Goal: Information Seeking & Learning: Find specific page/section

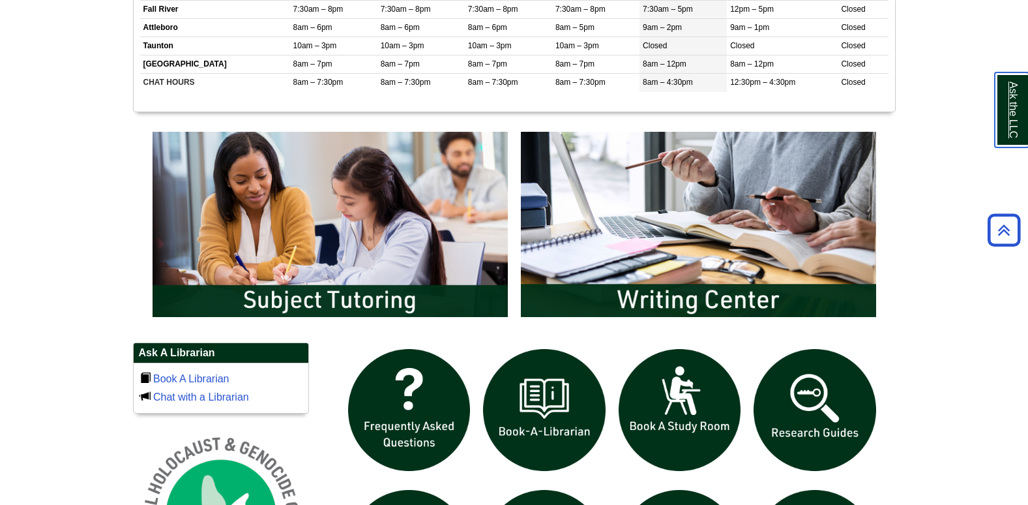
scroll to position [782, 0]
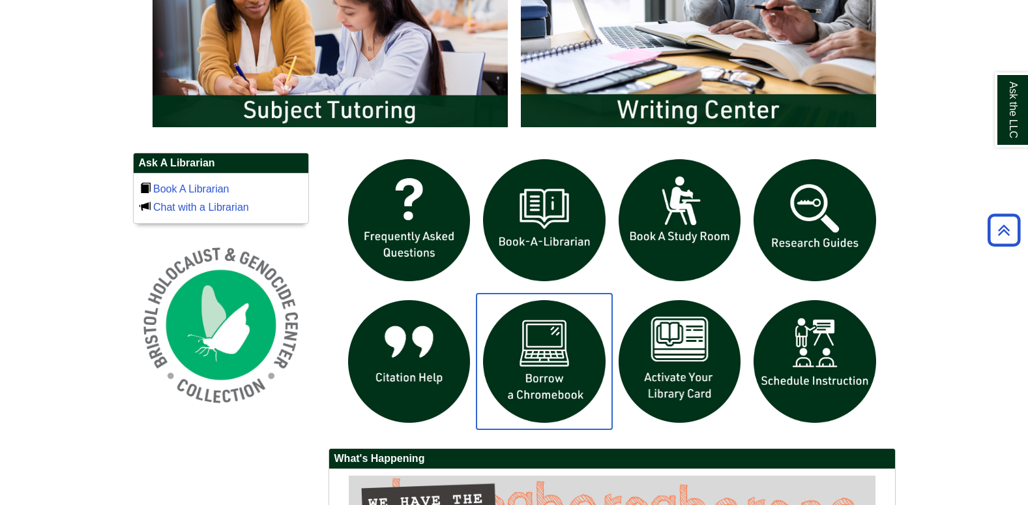
click at [534, 349] on img "slideshow" at bounding box center [544, 361] width 136 height 136
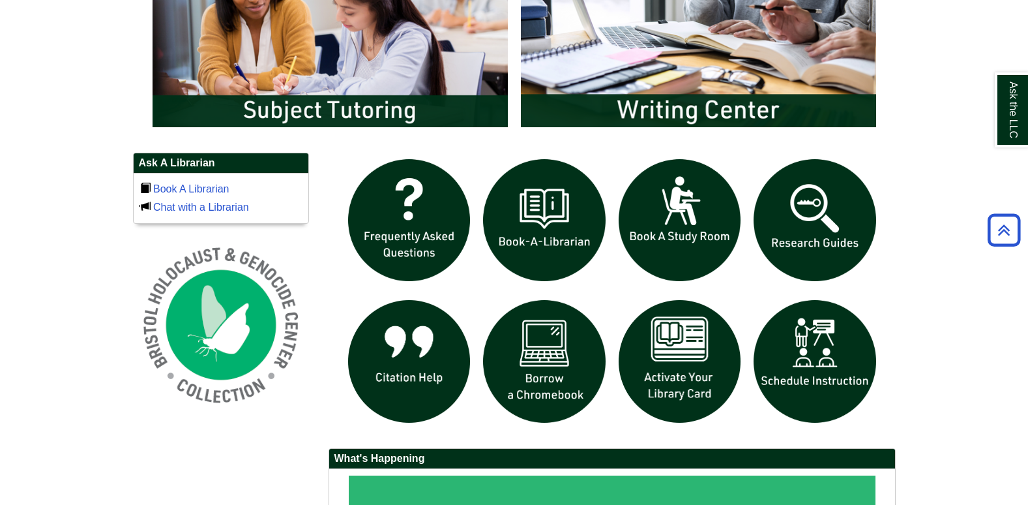
click at [913, 176] on body "Skip to Main Content Toggle navigation Home Access Services Access Services Pol…" at bounding box center [514, 39] width 1028 height 1643
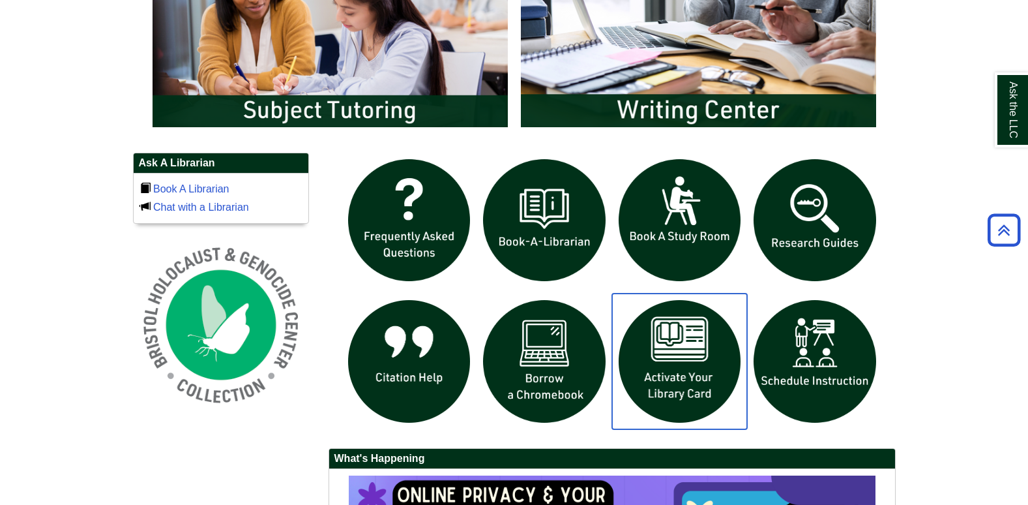
click at [686, 343] on img "slideshow" at bounding box center [680, 361] width 136 height 136
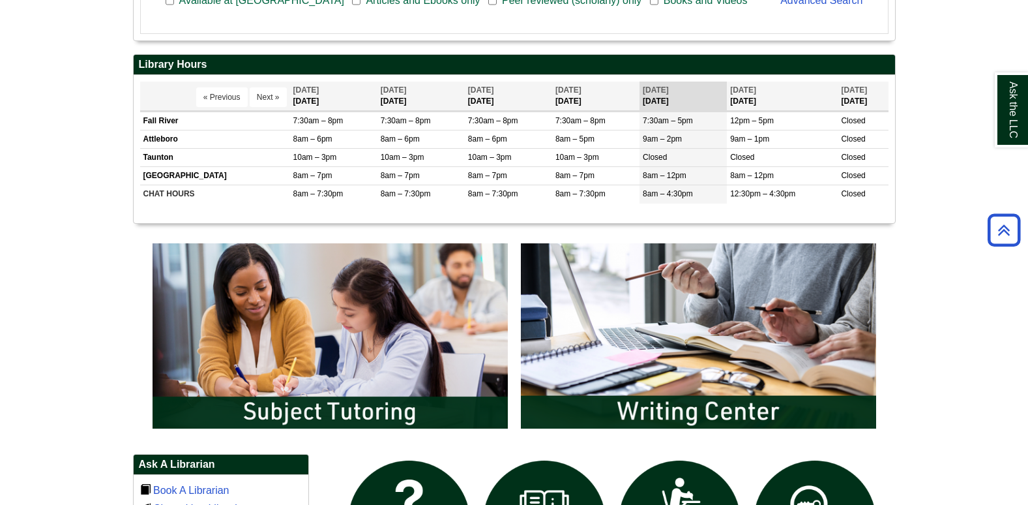
scroll to position [487, 0]
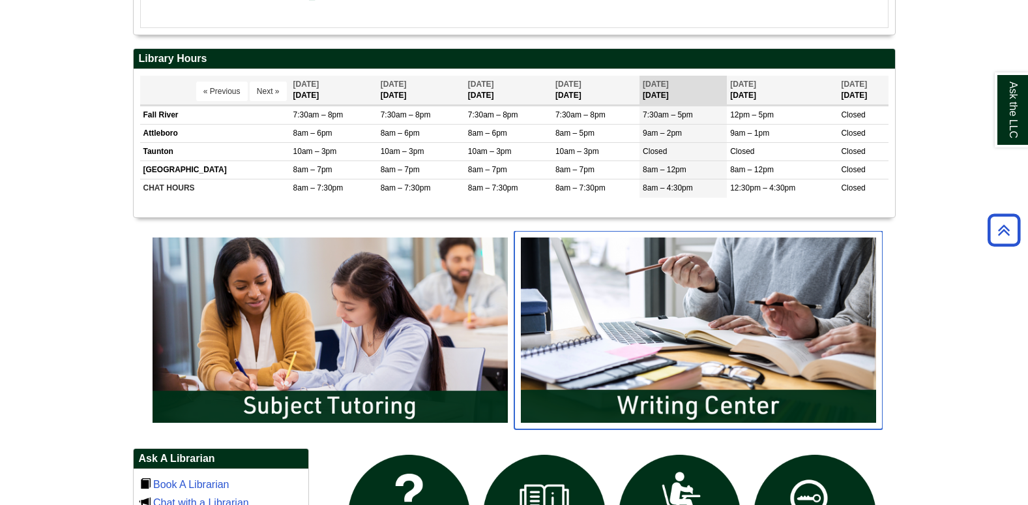
click at [683, 329] on img "slideshow" at bounding box center [698, 330] width 368 height 198
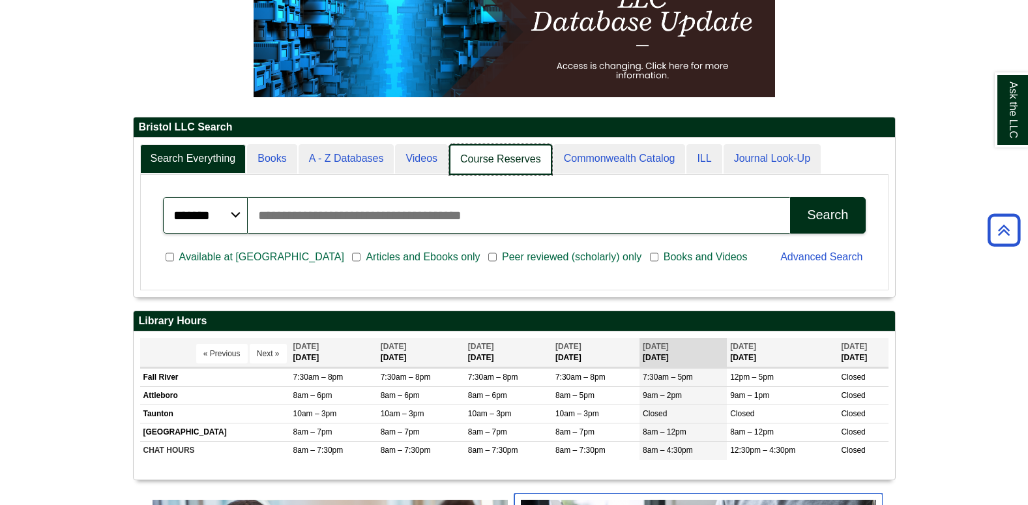
scroll to position [158, 761]
click at [514, 144] on link "Course Reserves" at bounding box center [500, 159] width 103 height 31
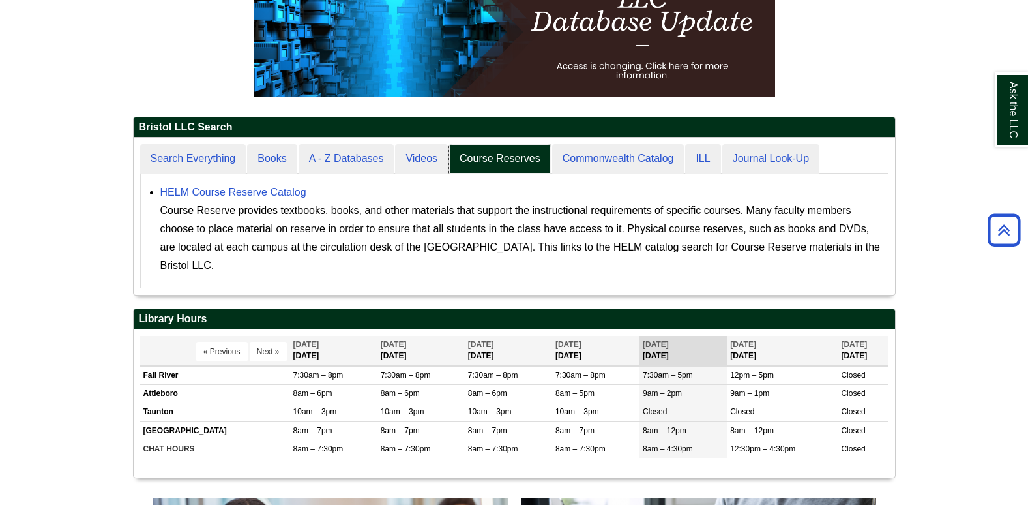
scroll to position [157, 761]
click at [294, 193] on link "HELM Course Reserve Catalog" at bounding box center [233, 191] width 146 height 11
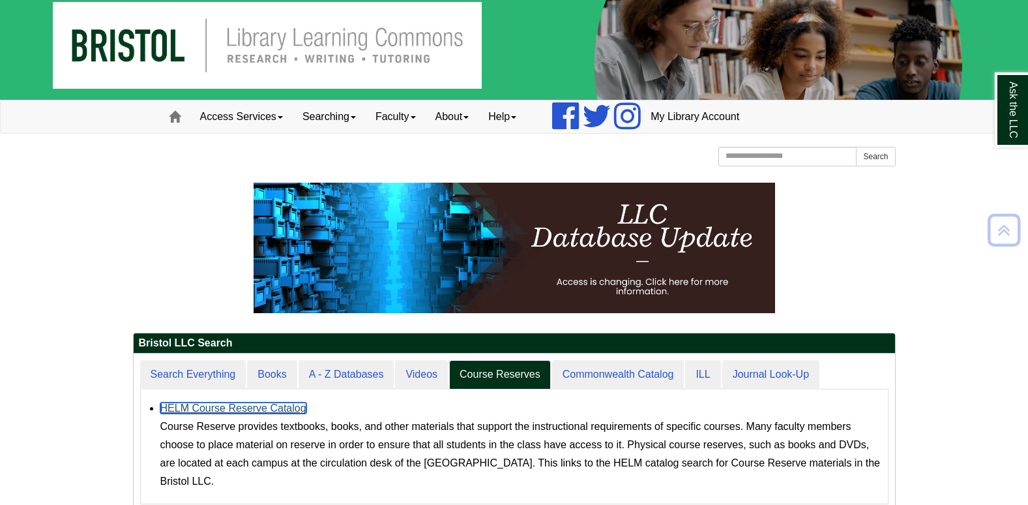
scroll to position [0, 0]
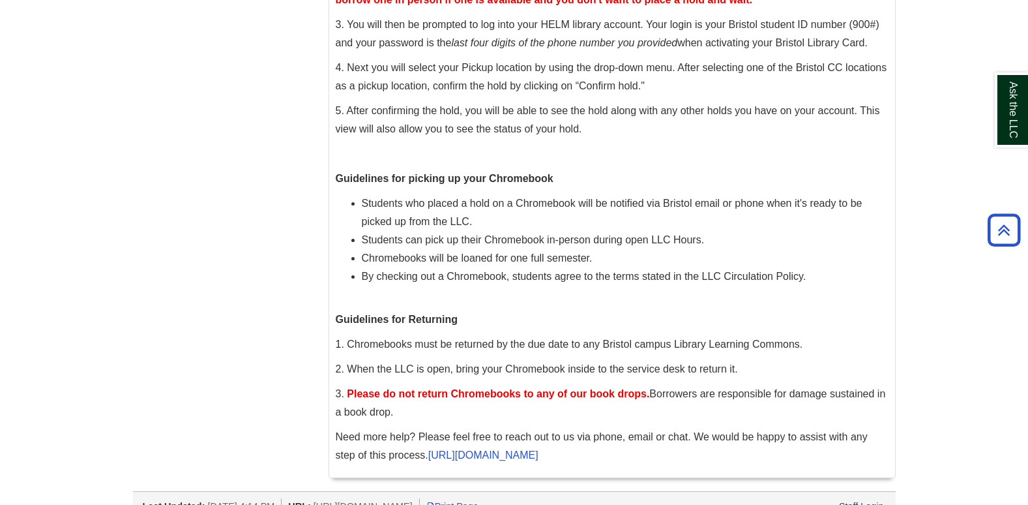
scroll to position [678, 0]
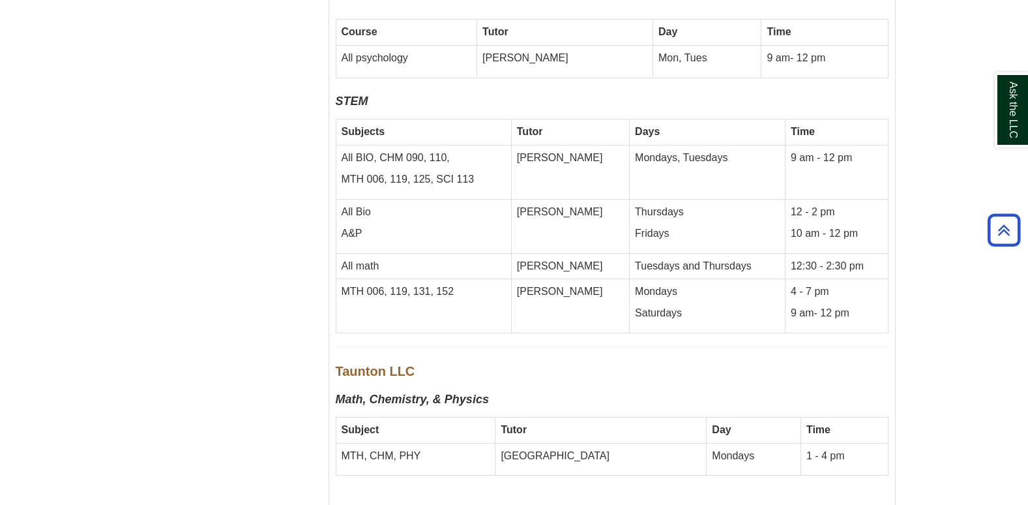
scroll to position [5839, 0]
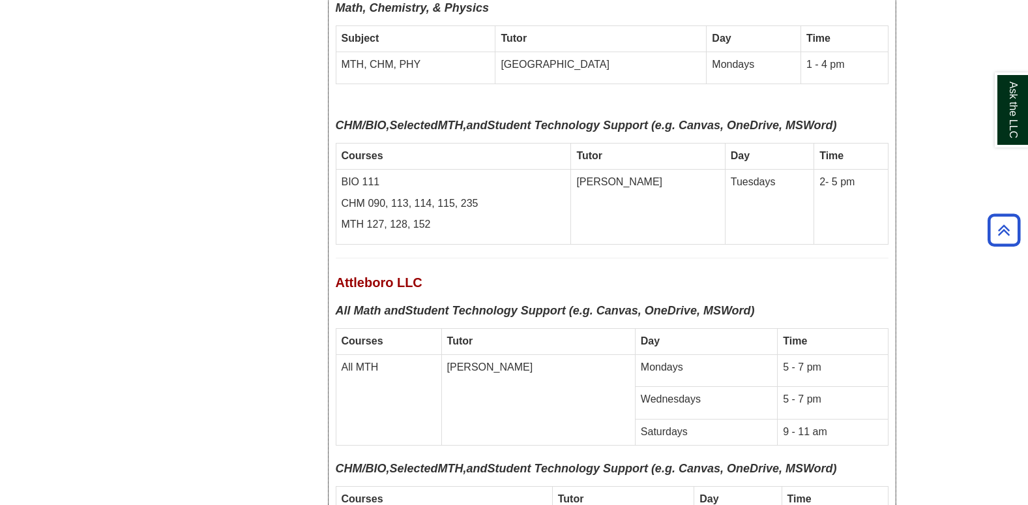
click at [436, 360] on p "All MTH" at bounding box center [389, 367] width 95 height 15
click at [643, 328] on td "Day" at bounding box center [706, 341] width 142 height 26
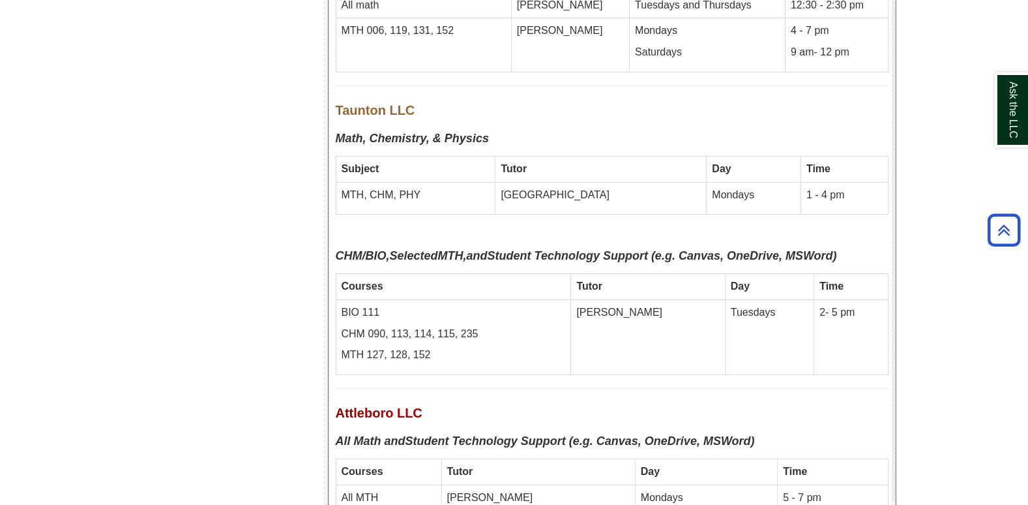
click at [443, 299] on td "BIO 111 CHM 090, 113, 114, 115, 235 MTH 127, 128, 152" at bounding box center [453, 337] width 235 height 76
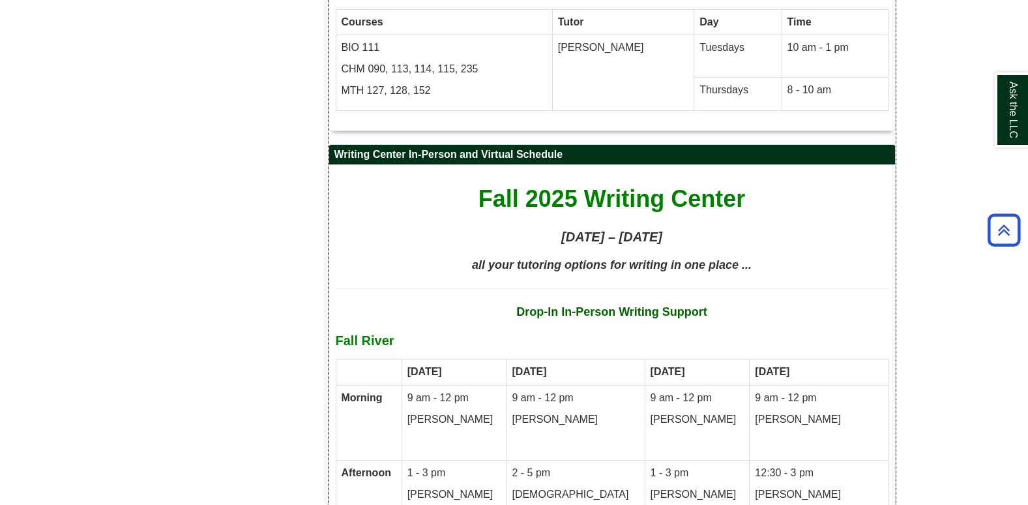
scroll to position [6426, 0]
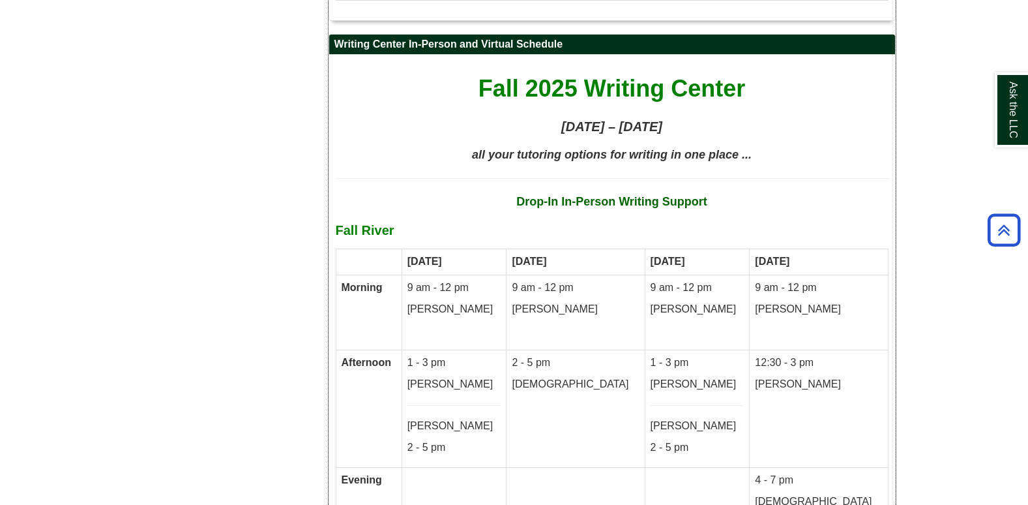
click at [463, 274] on td "9 am - 12 pm Kristine" at bounding box center [454, 312] width 105 height 76
click at [445, 302] on p "Kristine" at bounding box center [454, 309] width 94 height 15
click at [435, 274] on td "9 am - 12 pm Kristine" at bounding box center [454, 312] width 105 height 76
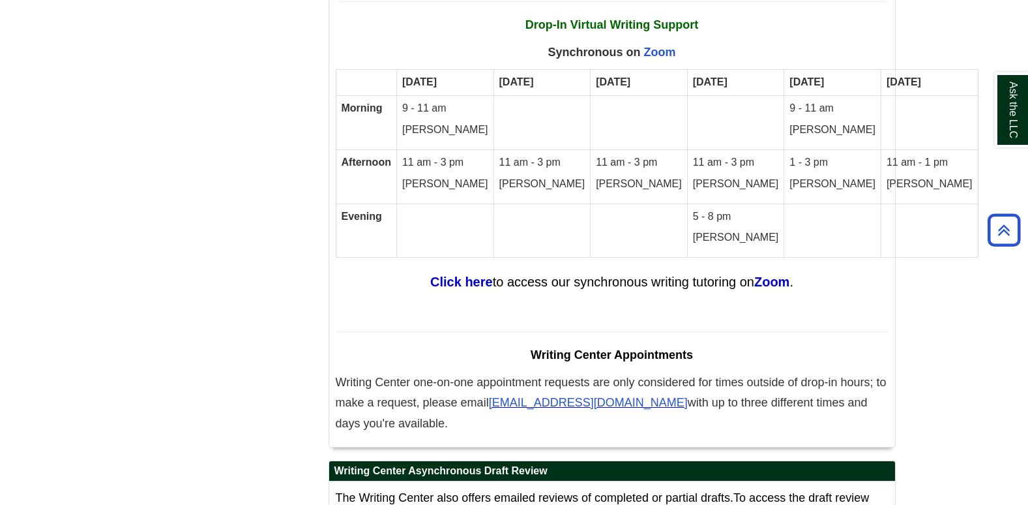
scroll to position [7338, 0]
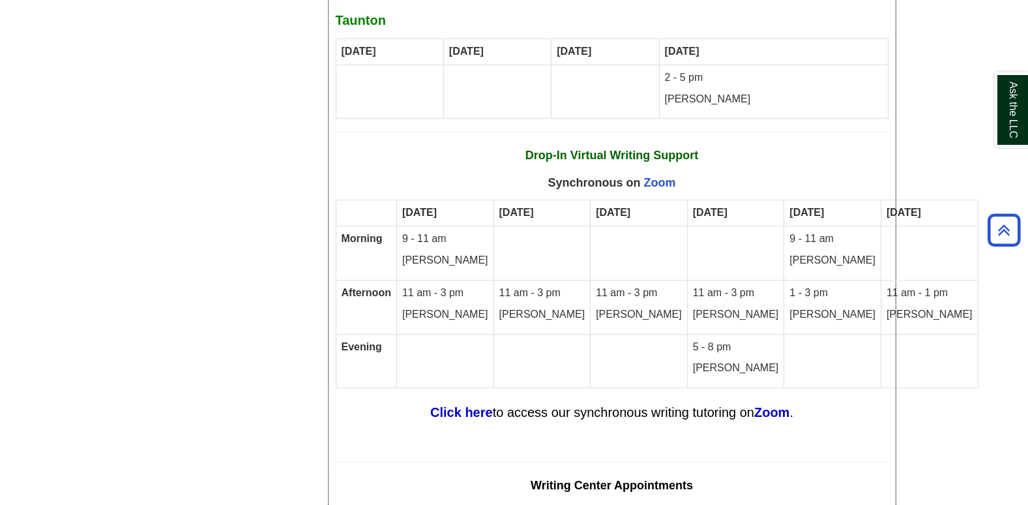
click at [454, 286] on p "11 am - 3 pm" at bounding box center [445, 293] width 86 height 15
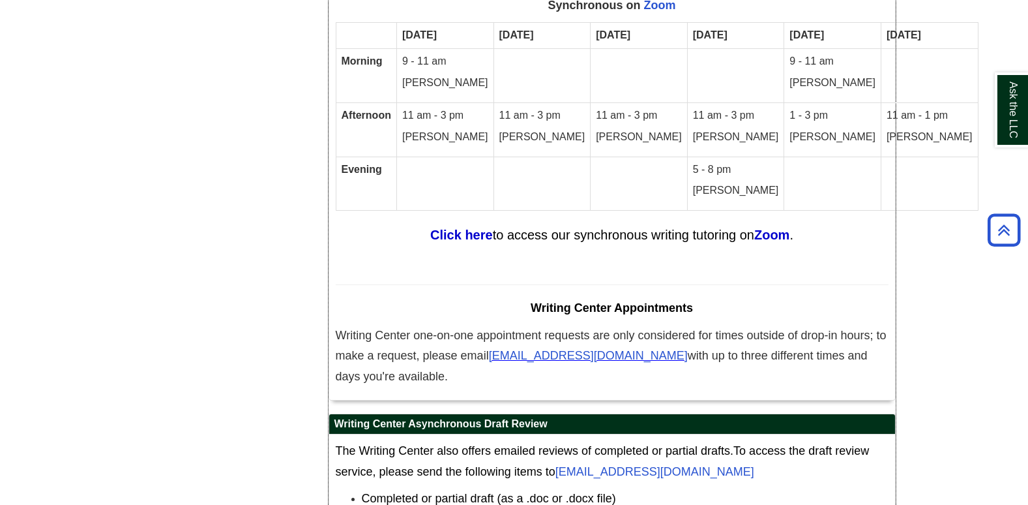
scroll to position [7599, 0]
